Goal: Transaction & Acquisition: Purchase product/service

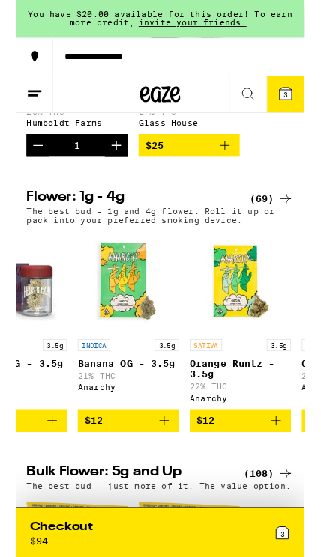
scroll to position [0, 70]
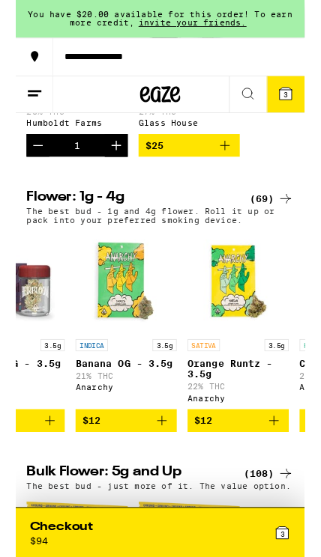
click at [169, 476] on icon "Add to bag" at bounding box center [163, 467] width 18 height 18
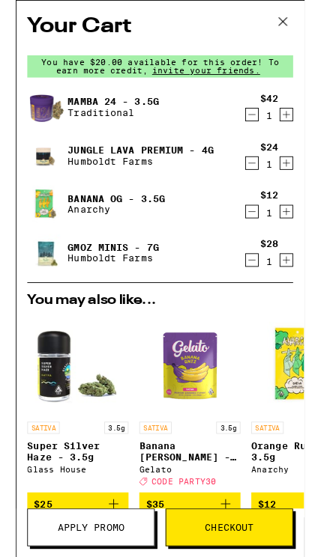
scroll to position [1173, 0]
click at [259, 131] on icon "Decrement" at bounding box center [261, 127] width 13 height 18
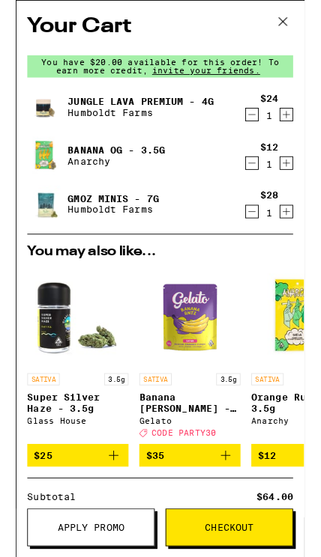
click at [296, 28] on icon at bounding box center [296, 24] width 22 height 22
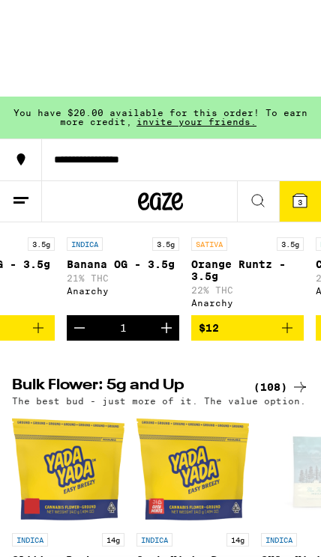
scroll to position [1035, 0]
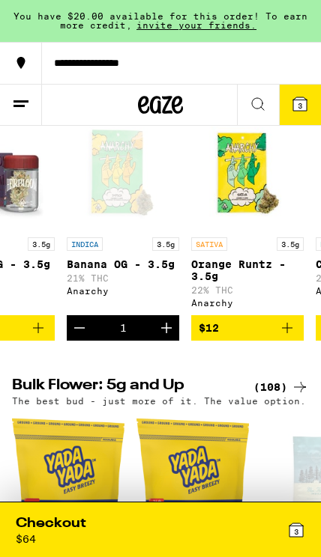
click at [290, 337] on icon "Add to bag" at bounding box center [287, 328] width 18 height 18
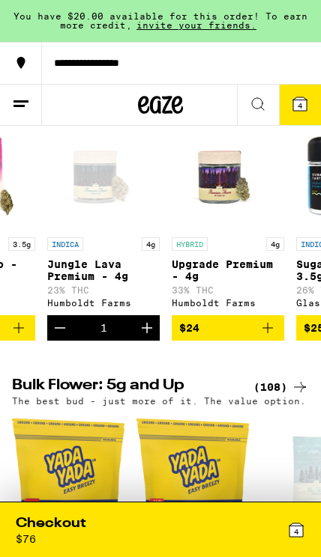
scroll to position [0, 0]
click at [54, 337] on icon "Decrement" at bounding box center [60, 328] width 18 height 18
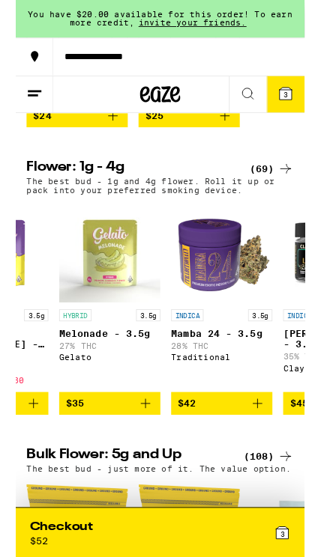
click at [261, 458] on icon "Add to bag" at bounding box center [268, 449] width 18 height 18
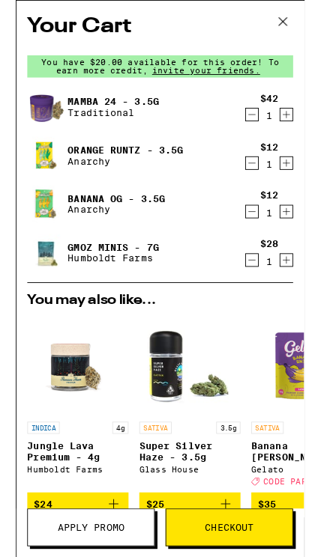
click at [38, 280] on img at bounding box center [34, 281] width 42 height 42
click at [97, 280] on link "GMOz Minis - 7g" at bounding box center [108, 275] width 101 height 12
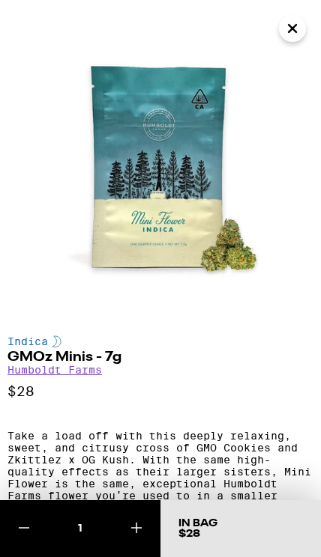
click at [278, 34] on img at bounding box center [160, 160] width 321 height 321
click at [282, 40] on img at bounding box center [160, 160] width 321 height 321
click at [294, 32] on icon "Close" at bounding box center [292, 28] width 18 height 22
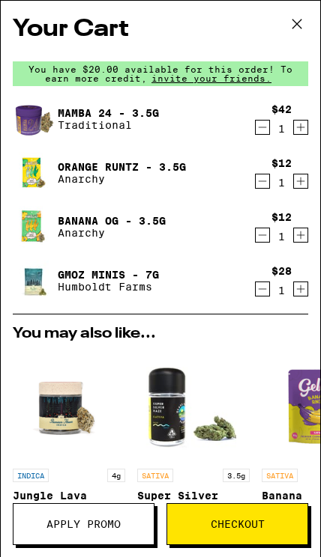
click at [262, 295] on icon "Decrement" at bounding box center [261, 289] width 13 height 18
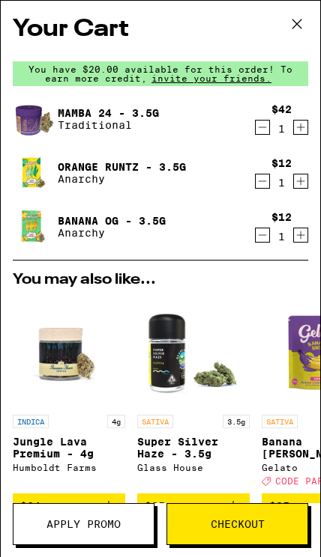
click at [286, 25] on icon at bounding box center [296, 24] width 22 height 22
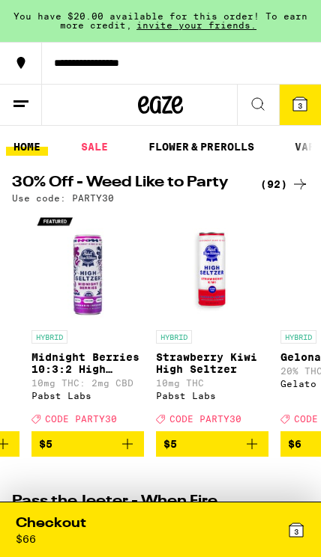
click at [287, 538] on div "3" at bounding box center [296, 530] width 18 height 31
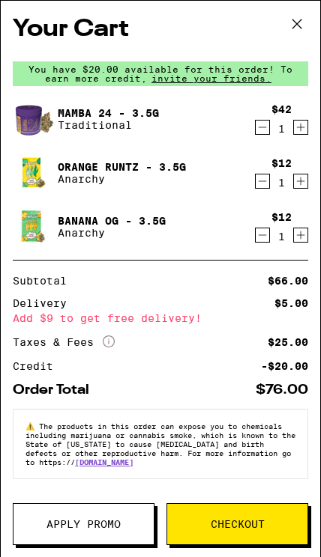
click at [301, 24] on icon at bounding box center [296, 24] width 22 height 22
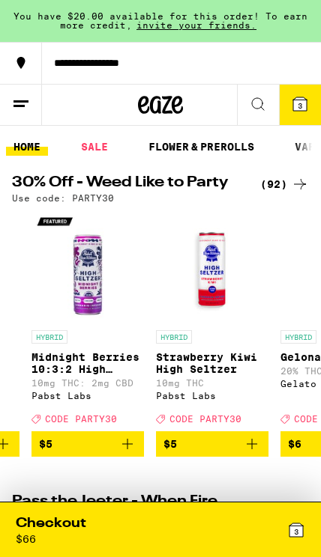
click at [100, 151] on link "SALE" at bounding box center [94, 147] width 42 height 18
click at [105, 139] on link "SALE" at bounding box center [94, 147] width 42 height 18
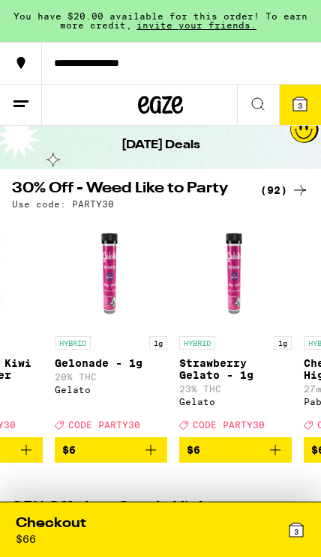
scroll to position [0, 955]
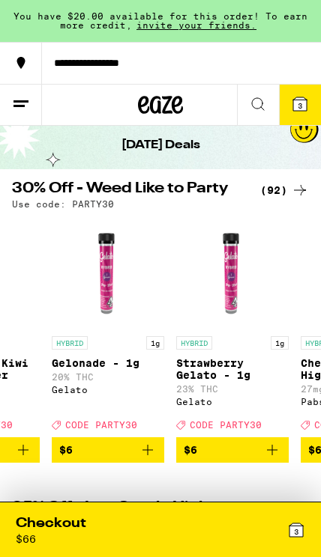
click at [168, 109] on icon at bounding box center [160, 104] width 45 height 27
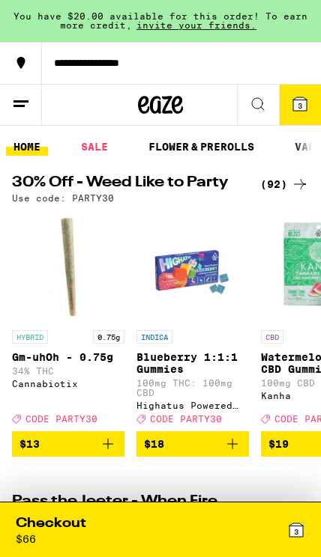
click at [234, 147] on link "FLOWER & PREROLLS" at bounding box center [201, 147] width 121 height 18
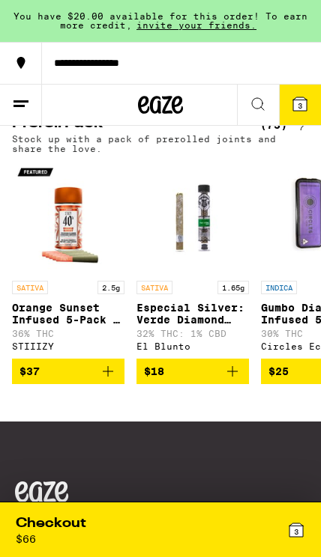
click at [201, 273] on img "Open page for Especial Silver: Verde Diamond Infused Blunt - 1.65g from El Blun…" at bounding box center [192, 217] width 112 height 112
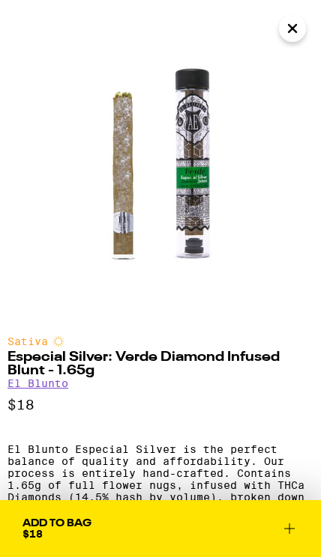
scroll to position [14, 0]
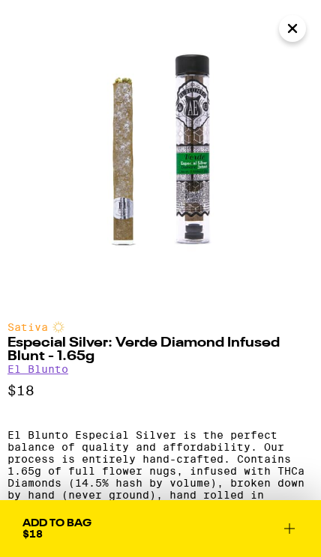
click at [294, 530] on icon at bounding box center [289, 529] width 18 height 18
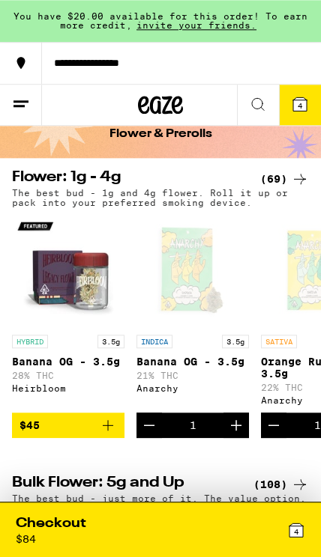
scroll to position [58, 0]
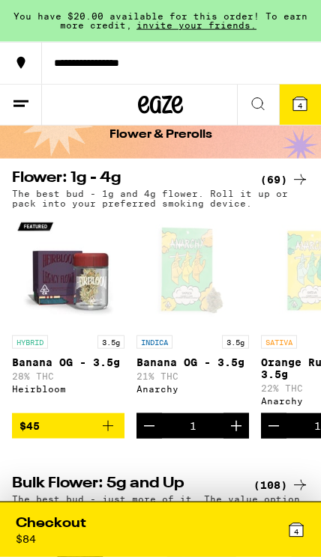
click at [291, 179] on icon at bounding box center [300, 180] width 18 height 18
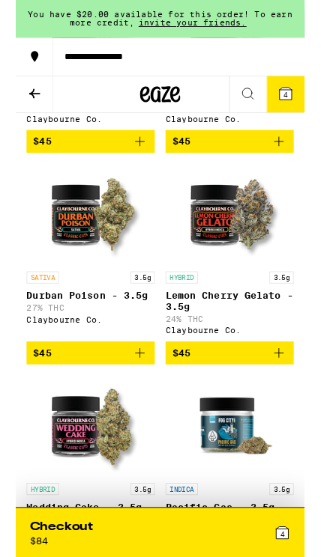
scroll to position [3518, 0]
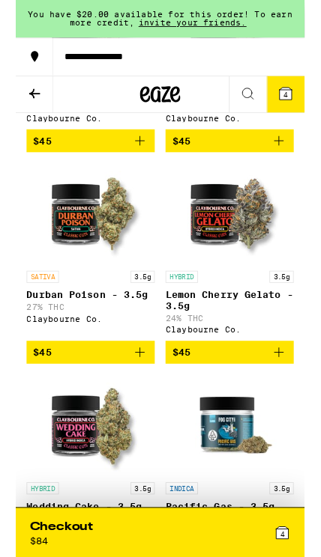
click at [291, 401] on icon "Add to bag" at bounding box center [292, 392] width 18 height 18
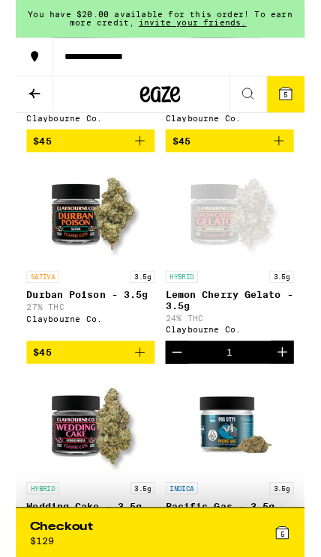
click at [296, 104] on icon at bounding box center [299, 103] width 13 height 13
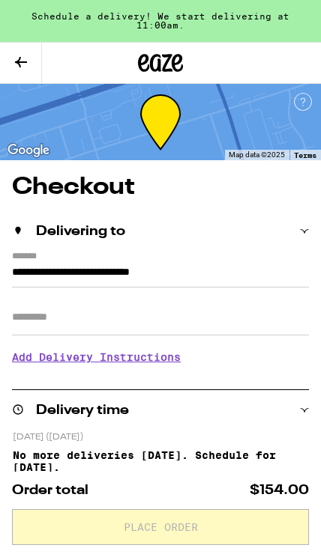
click at [31, 71] on button at bounding box center [21, 63] width 42 height 41
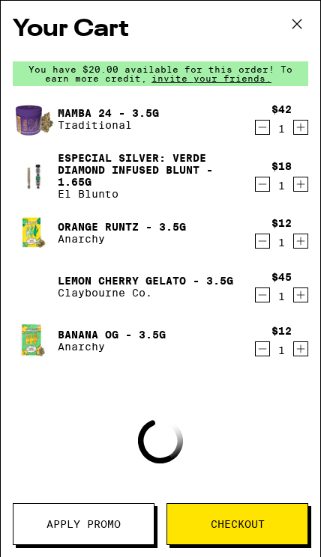
click at [293, 21] on icon at bounding box center [296, 24] width 22 height 22
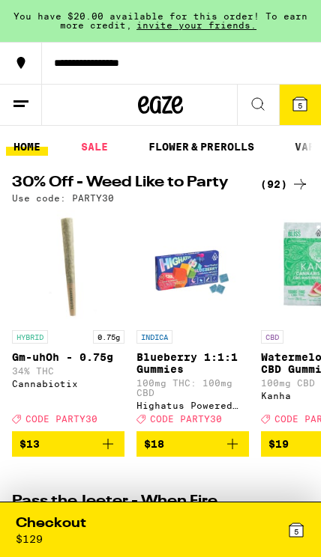
click at [217, 534] on div "5" at bounding box center [232, 530] width 145 height 31
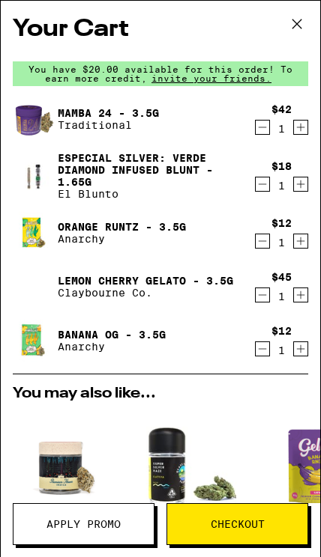
click at [256, 132] on icon "Decrement" at bounding box center [261, 127] width 13 height 18
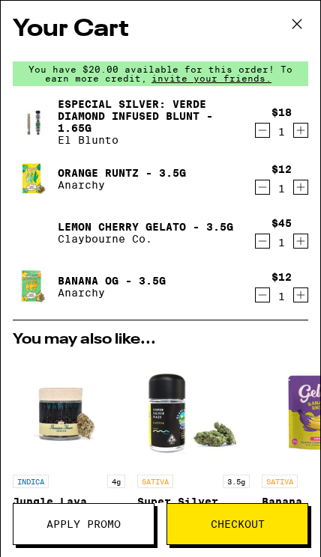
click at [267, 521] on span "Checkout" at bounding box center [237, 524] width 140 height 10
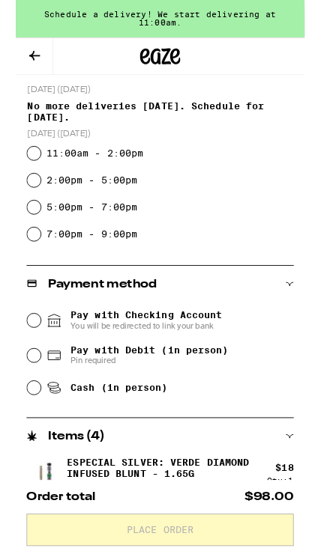
scroll to position [337, 0]
